Goal: Task Accomplishment & Management: Manage account settings

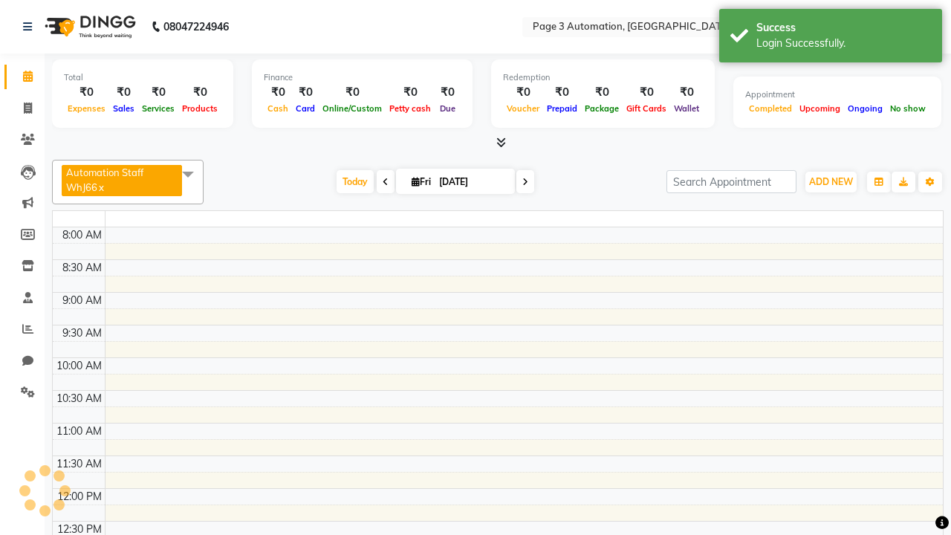
select select "en"
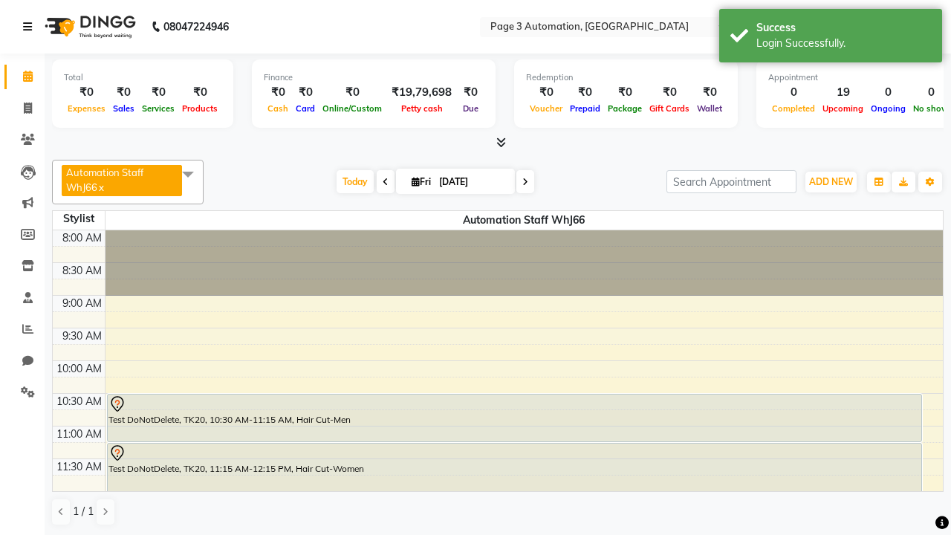
click at [30, 27] on icon at bounding box center [27, 27] width 9 height 10
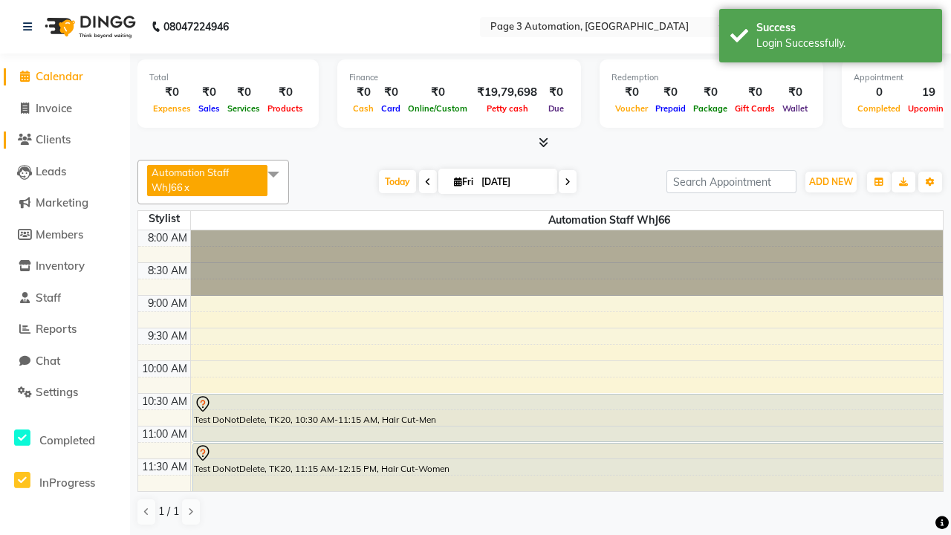
click at [65, 140] on span "Clients" at bounding box center [53, 139] width 35 height 14
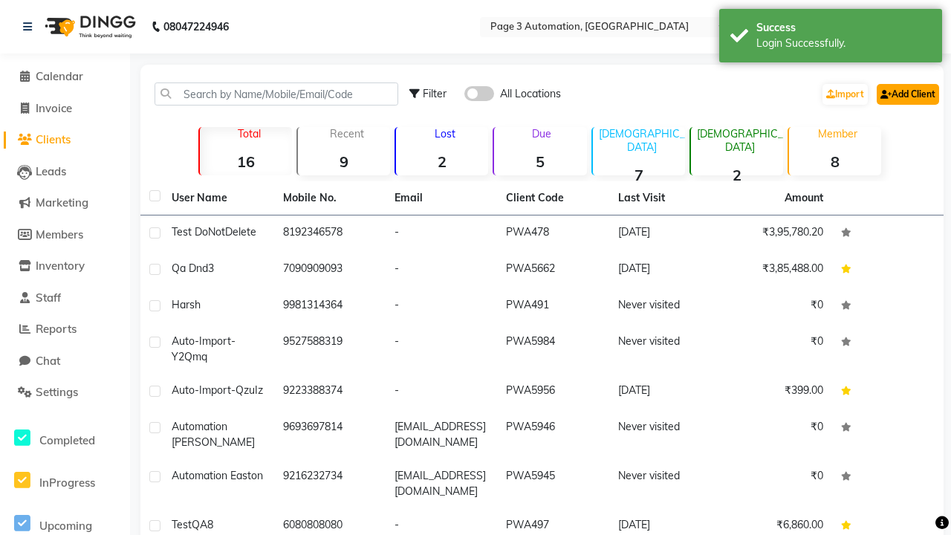
click at [907, 94] on link "Add Client" at bounding box center [908, 94] width 62 height 21
select select "22"
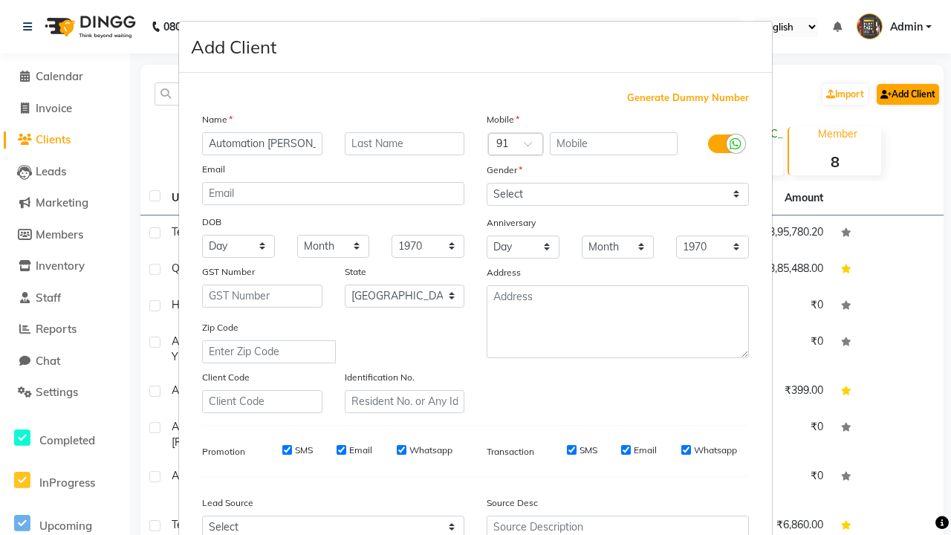
type input "Automation [PERSON_NAME]"
type input "9379485682"
type input "[EMAIL_ADDRESS][DOMAIN_NAME]"
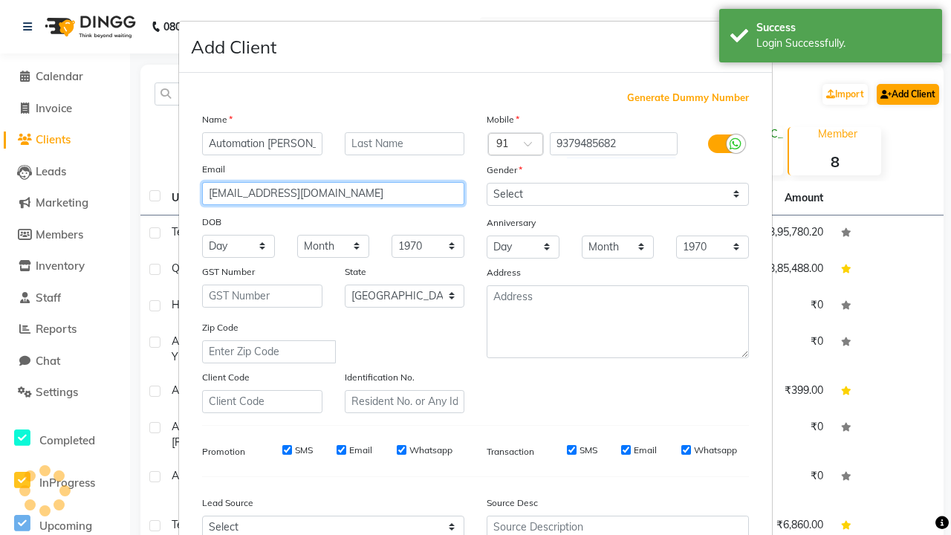
select select "male"
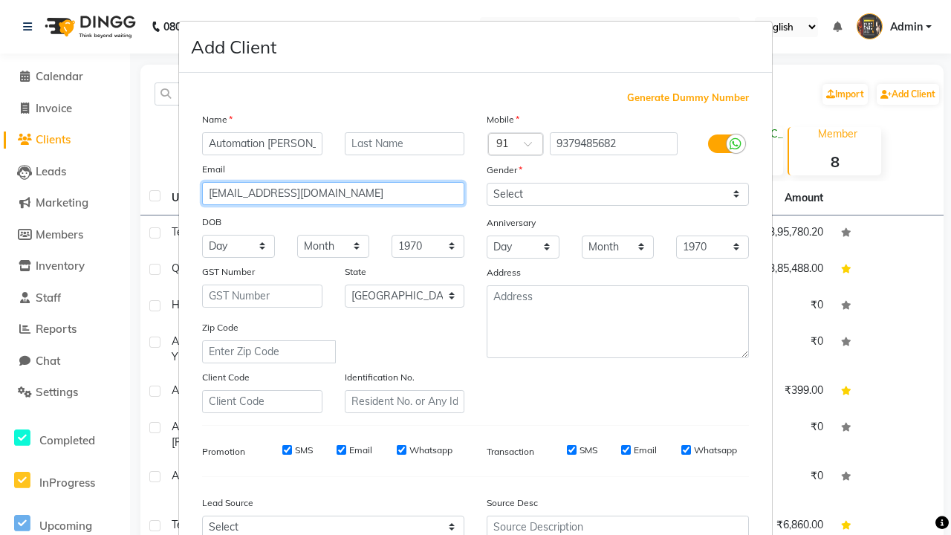
type input "[EMAIL_ADDRESS][DOMAIN_NAME]"
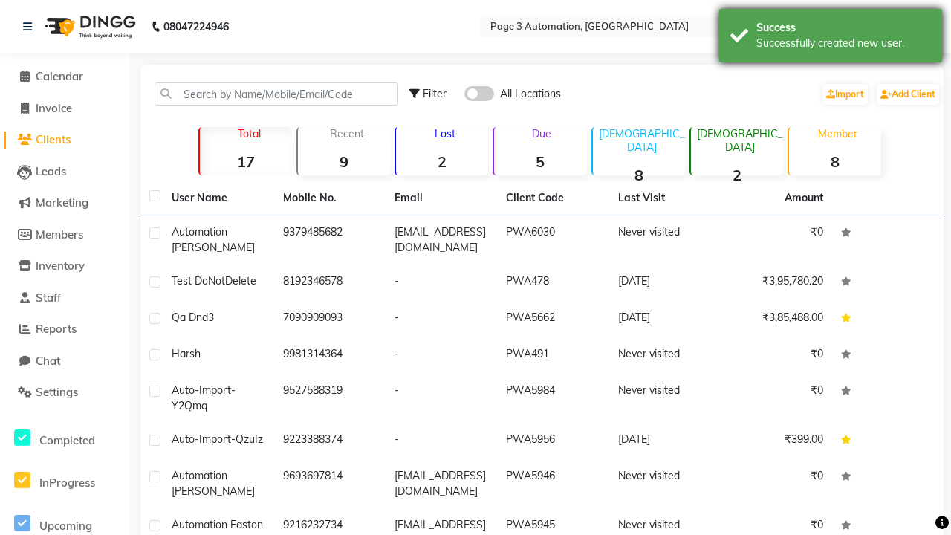
click at [831, 38] on div "Successfully created new user." at bounding box center [844, 44] width 175 height 16
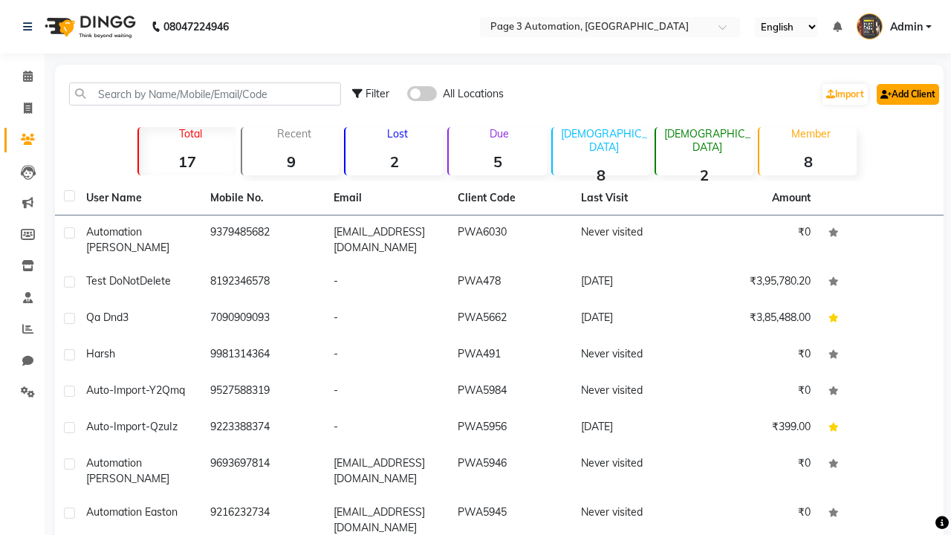
click at [907, 94] on link "Add Client" at bounding box center [908, 94] width 62 height 21
select select "22"
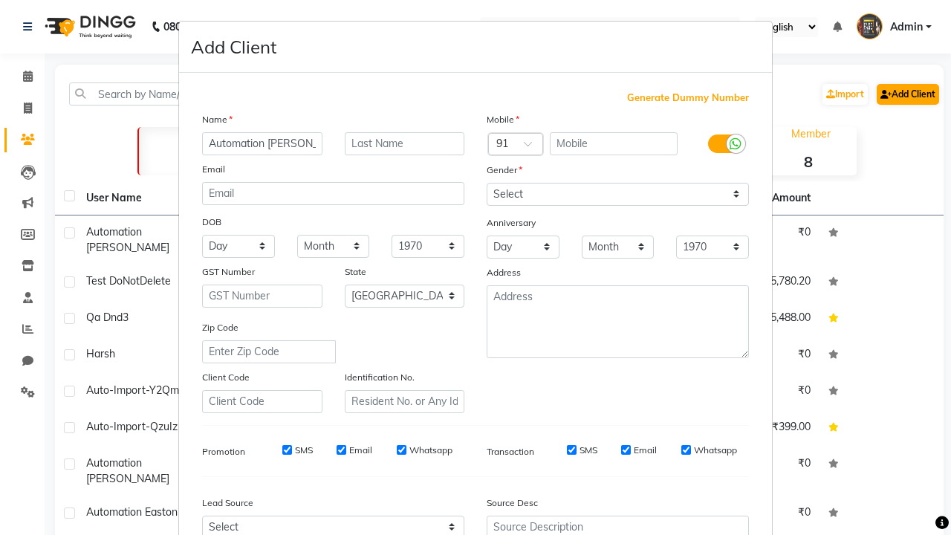
type input "Automation Zola"
type input "9379485682"
type input "[EMAIL_ADDRESS][DOMAIN_NAME]"
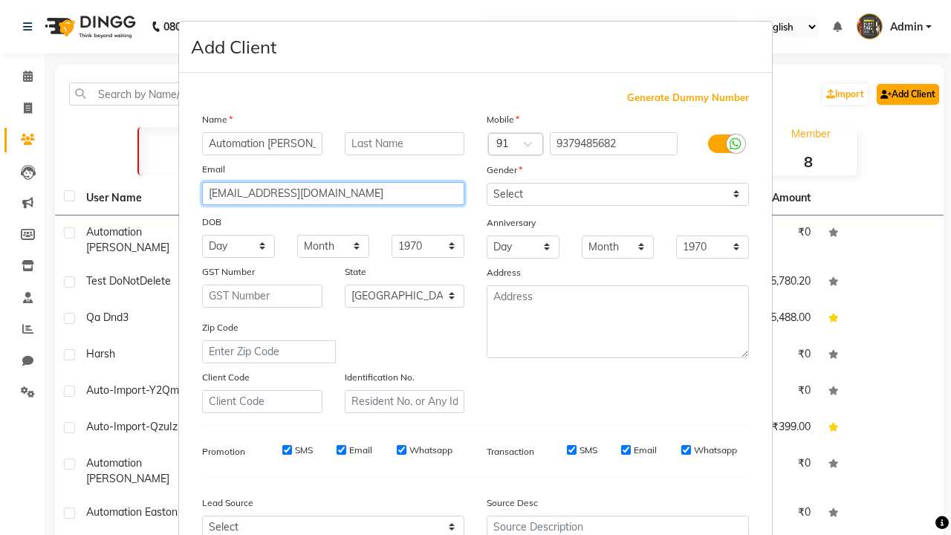
select select "male"
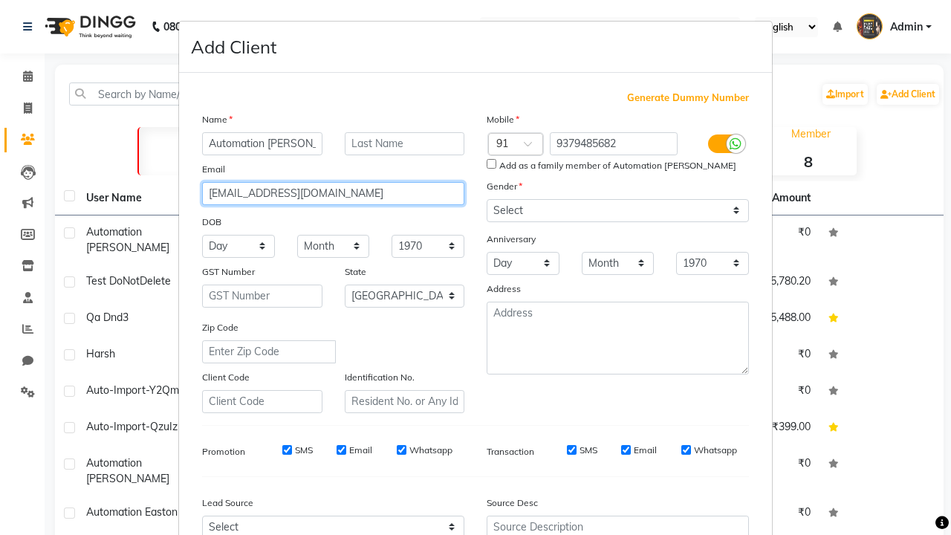
type input "[EMAIL_ADDRESS][DOMAIN_NAME]"
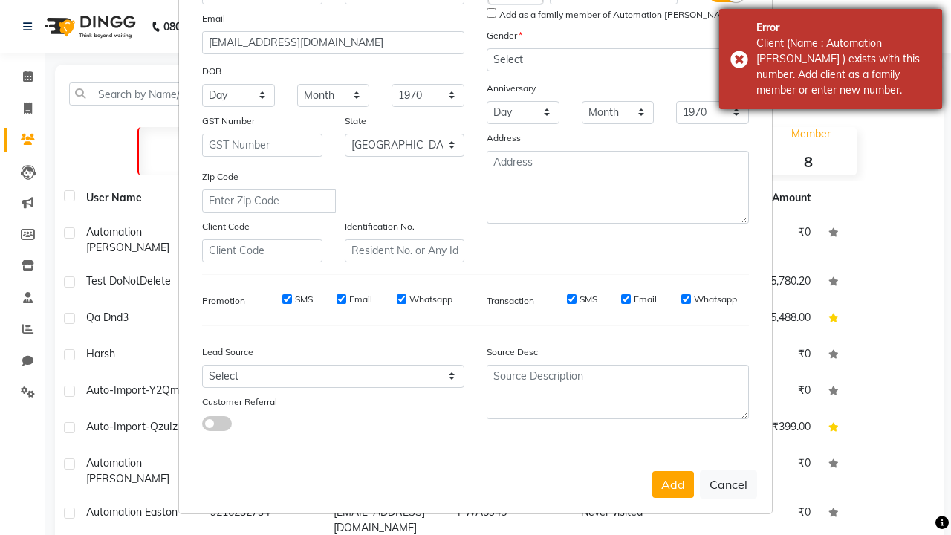
click at [831, 59] on div "Client (Name : Automation Delphine ) exists with this number. Add client as a f…" at bounding box center [844, 67] width 175 height 62
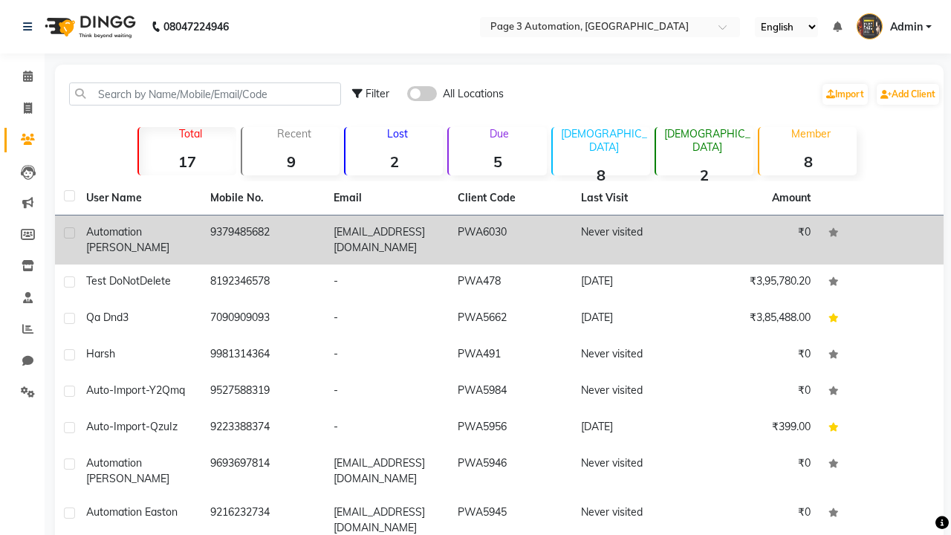
click at [69, 233] on label at bounding box center [69, 232] width 11 height 11
click at [69, 233] on input "checkbox" at bounding box center [69, 234] width 10 height 10
checkbox input "true"
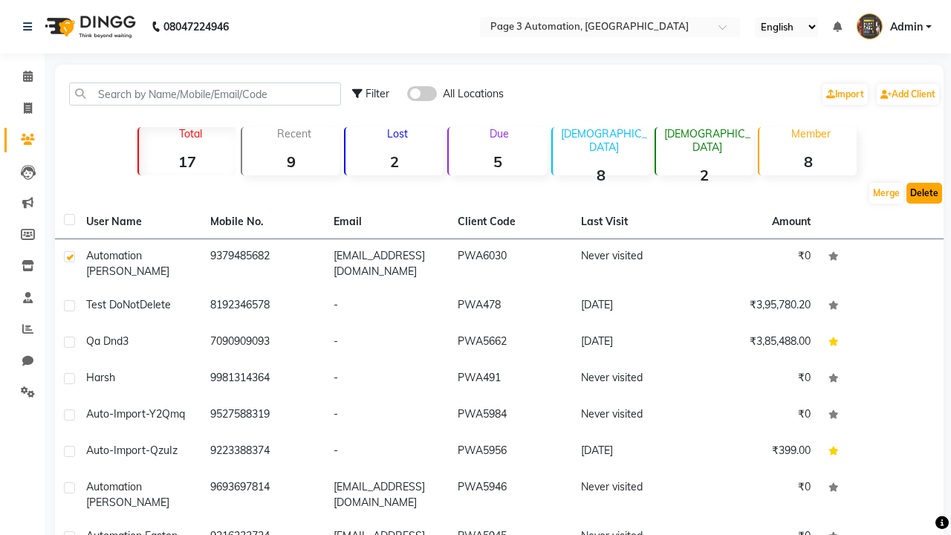
click at [924, 193] on button "Delete" at bounding box center [925, 193] width 36 height 21
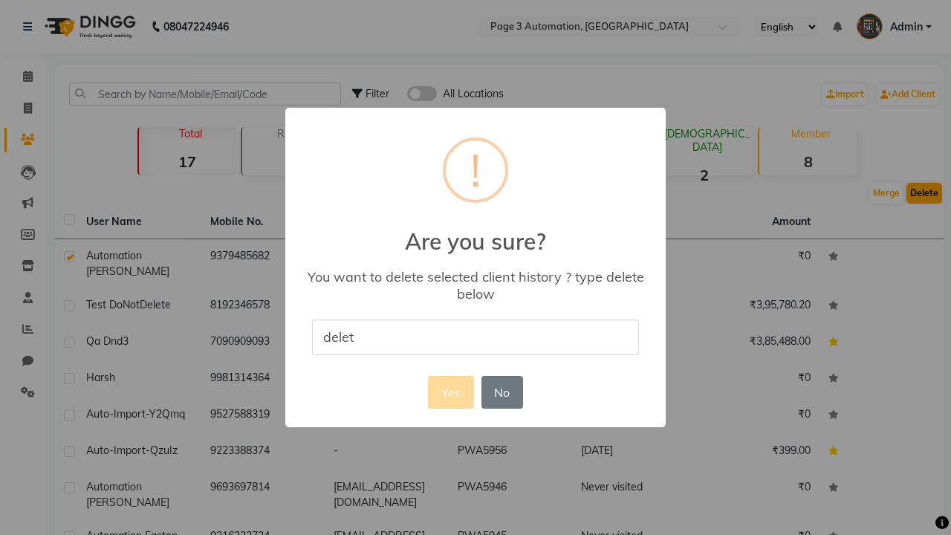
type input "delete"
click at [450, 392] on button "Yes" at bounding box center [450, 392] width 45 height 33
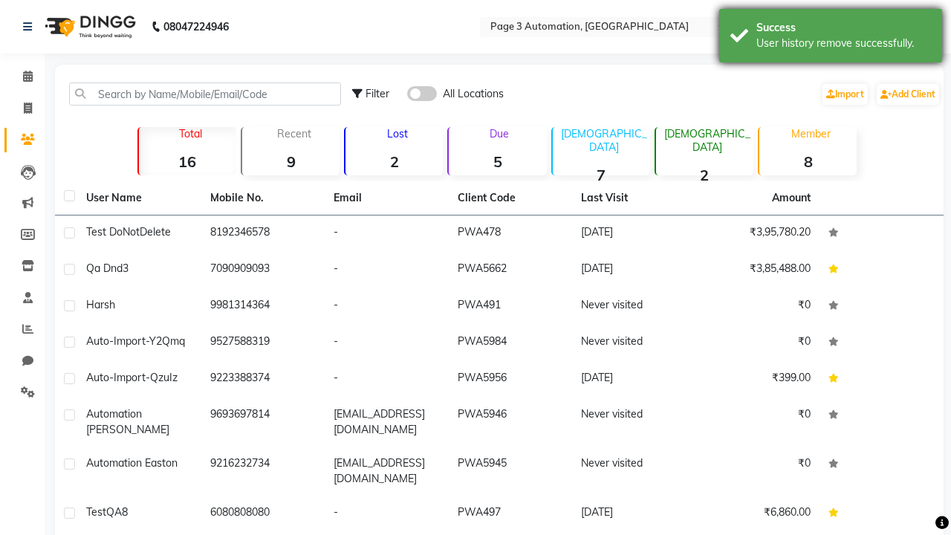
click at [831, 38] on div "User history remove successfully." at bounding box center [844, 44] width 175 height 16
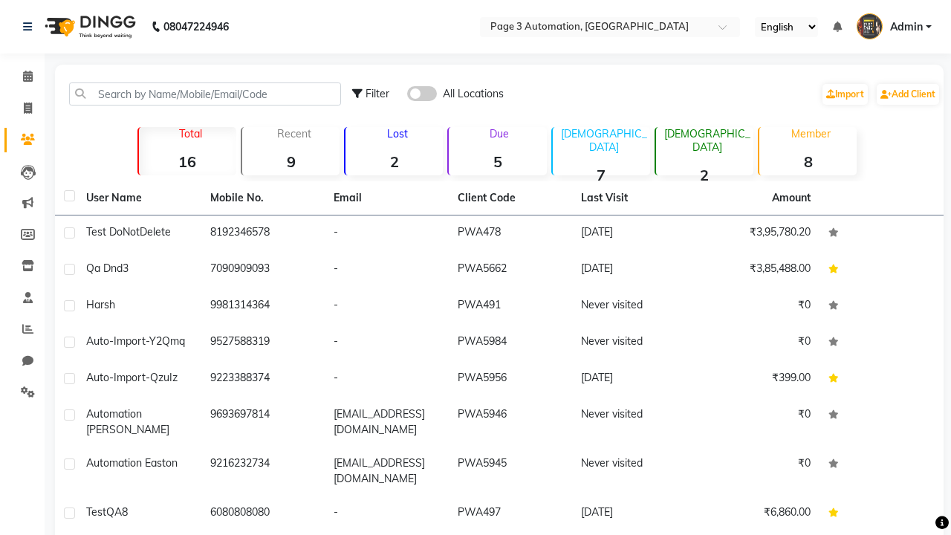
click at [894, 27] on span "Admin" at bounding box center [906, 27] width 33 height 16
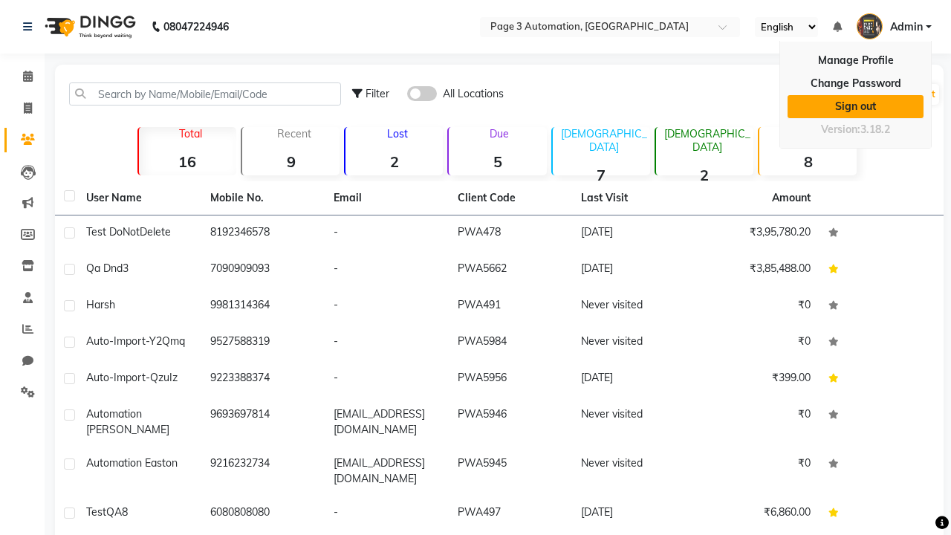
click at [855, 95] on link "Sign out" at bounding box center [856, 106] width 136 height 23
